Goal: Task Accomplishment & Management: Manage account settings

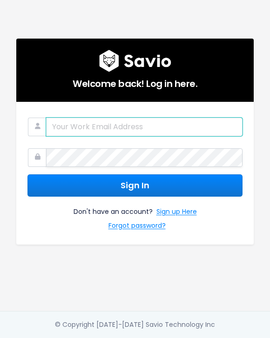
click at [141, 121] on input "email" at bounding box center [144, 127] width 196 height 19
type input "sam.moses@tradifyhq.com"
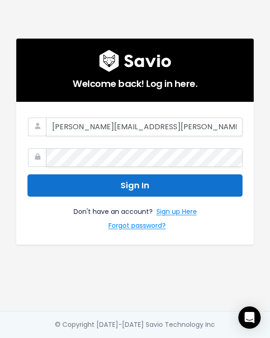
click at [139, 186] on button "Sign In" at bounding box center [134, 185] width 215 height 23
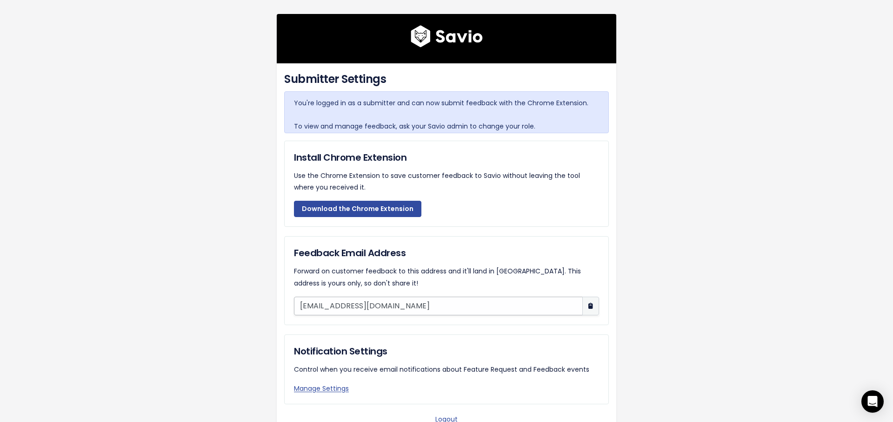
scroll to position [20, 0]
